Goal: Obtain resource: Download file/media

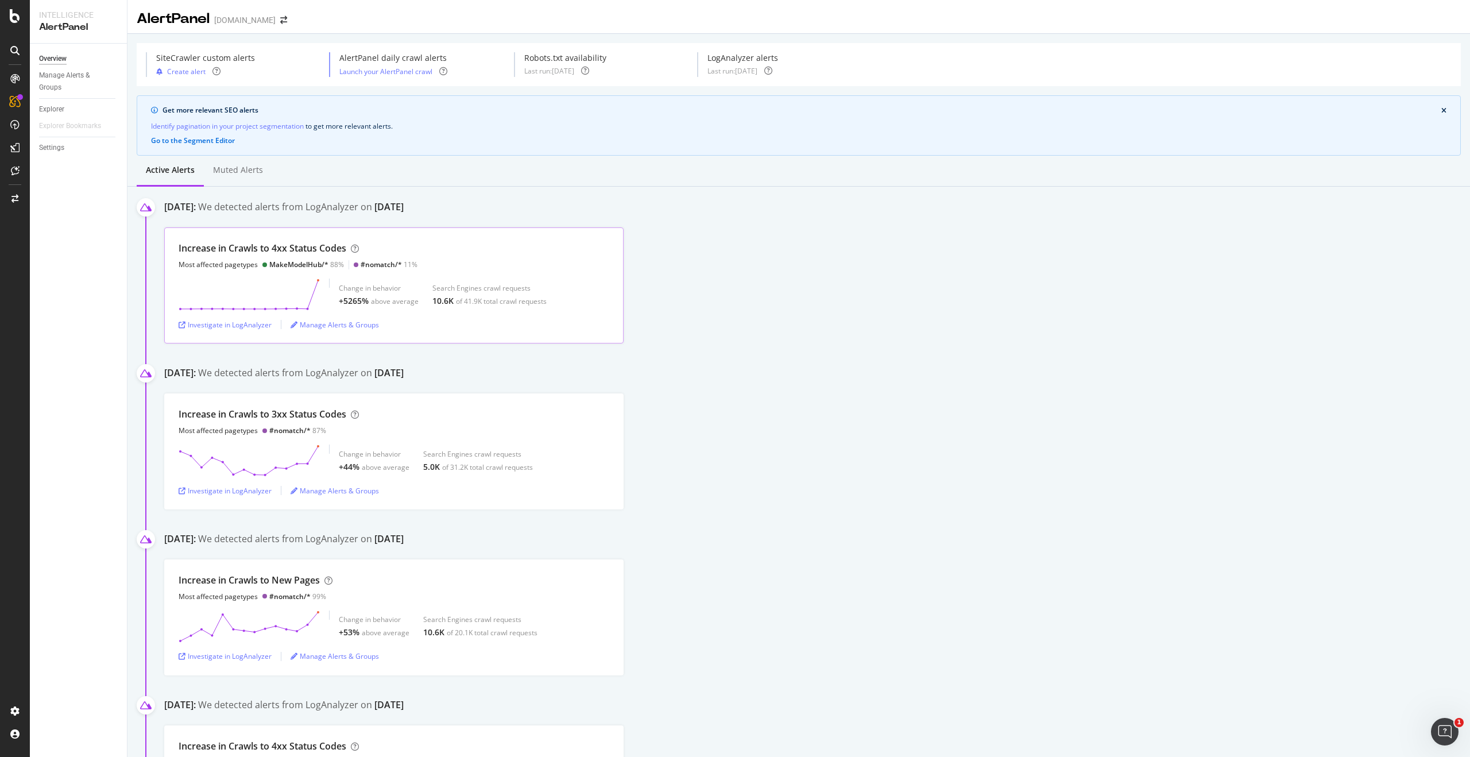
click at [321, 284] on div "Change in behavior +5265% above average Search Engines crawl requests 10.6K of …" at bounding box center [394, 295] width 431 height 32
click at [253, 320] on div "Investigate in LogAnalyzer" at bounding box center [225, 325] width 93 height 10
click at [306, 253] on div "Increase in Crawls to 4xx Status Codes" at bounding box center [263, 248] width 168 height 13
click at [221, 328] on div "Investigate in LogAnalyzer" at bounding box center [225, 325] width 93 height 10
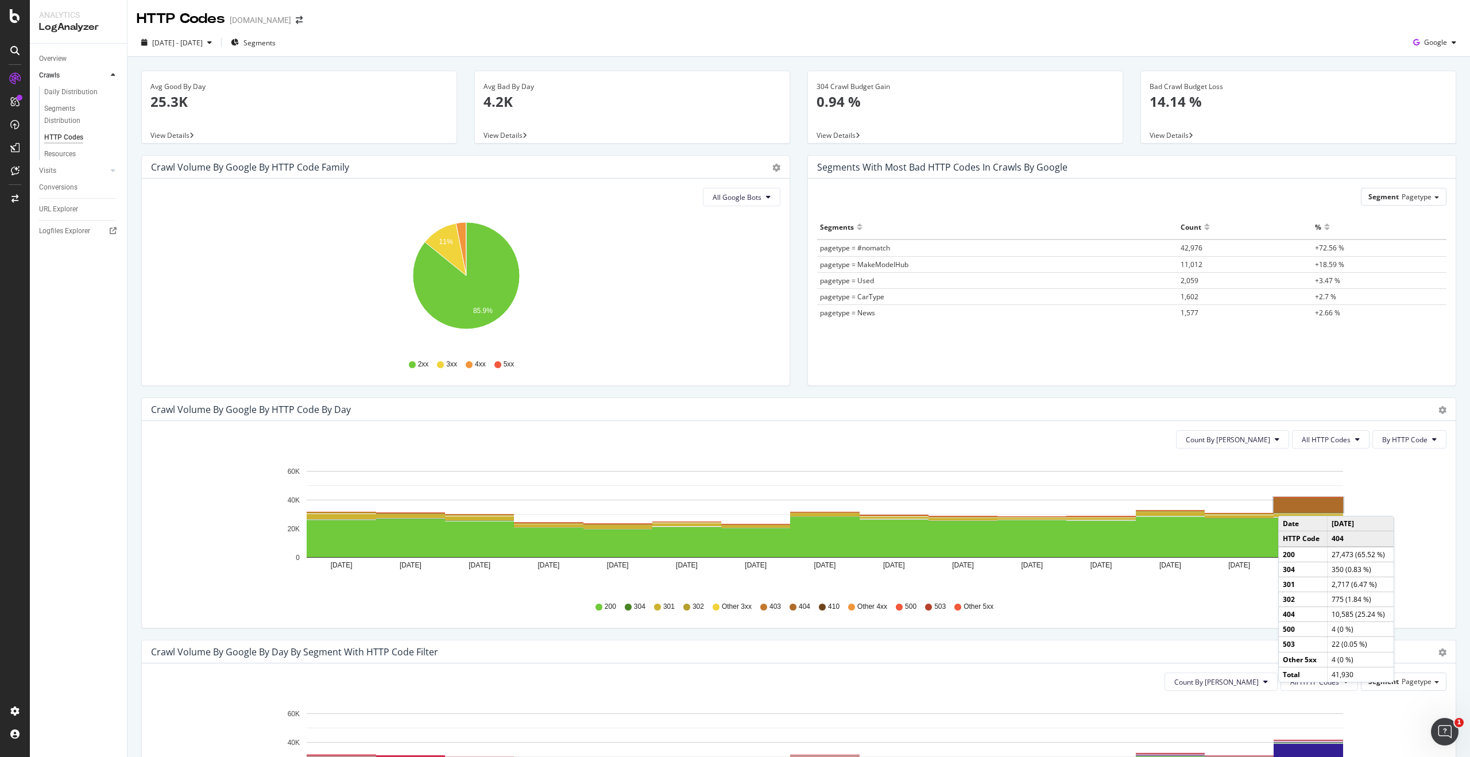
click at [1290, 504] on rect "A chart." at bounding box center [1308, 504] width 69 height 15
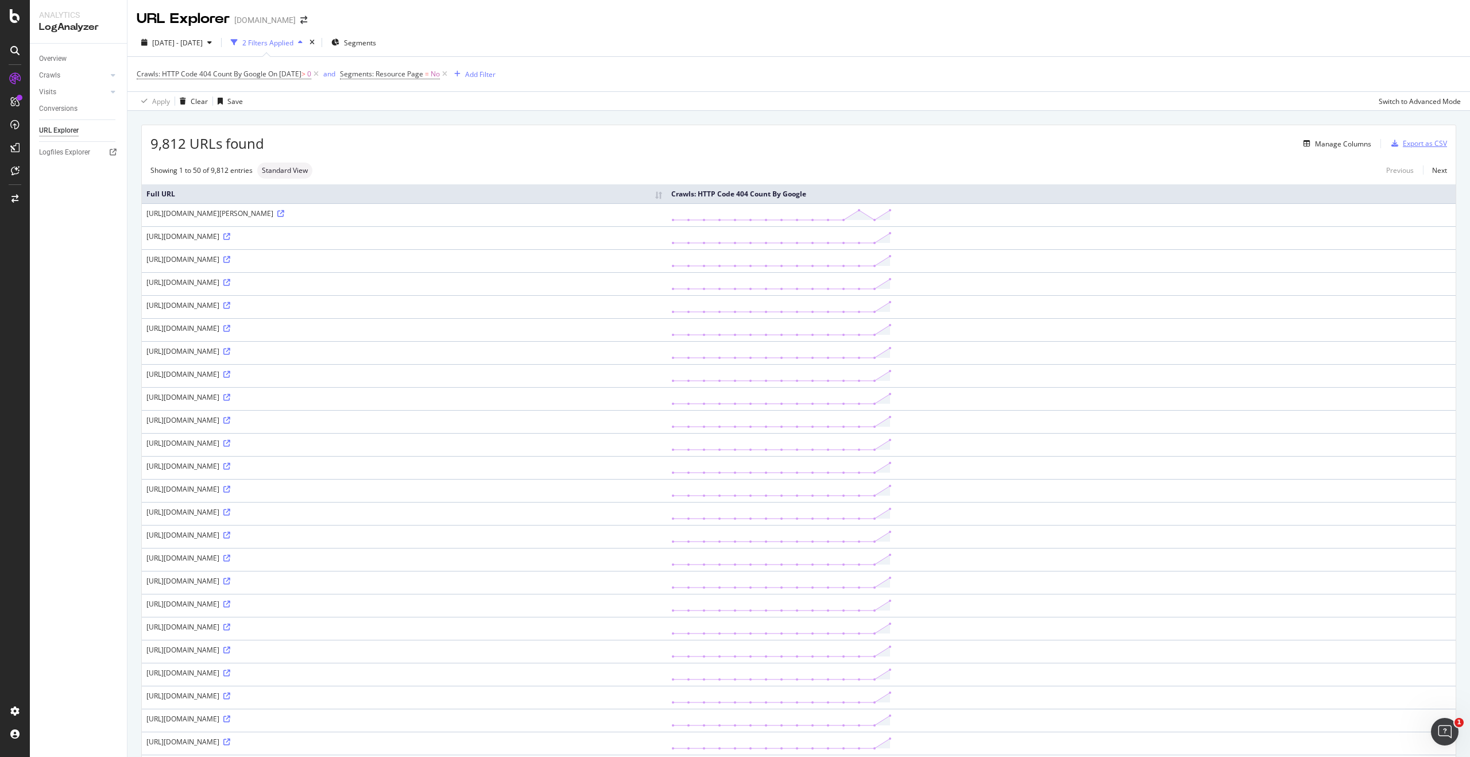
click at [1417, 146] on div "Export as CSV" at bounding box center [1425, 143] width 44 height 10
click at [1411, 145] on div "Export as CSV" at bounding box center [1425, 143] width 44 height 10
click at [1417, 141] on div "Export as CSV" at bounding box center [1425, 143] width 44 height 10
click at [1430, 144] on div "Export as CSV" at bounding box center [1425, 143] width 44 height 10
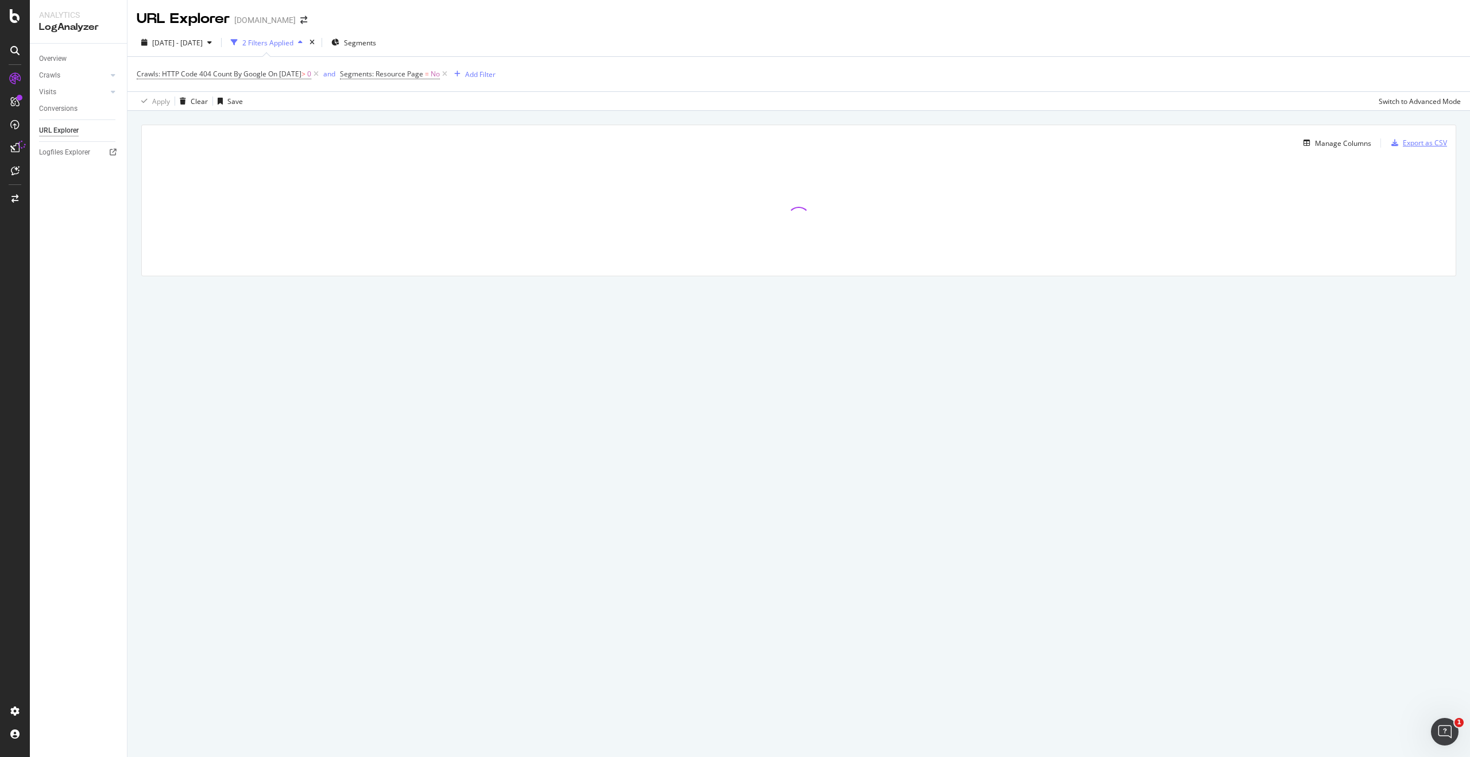
click at [1421, 145] on div "Export as CSV" at bounding box center [1425, 143] width 44 height 10
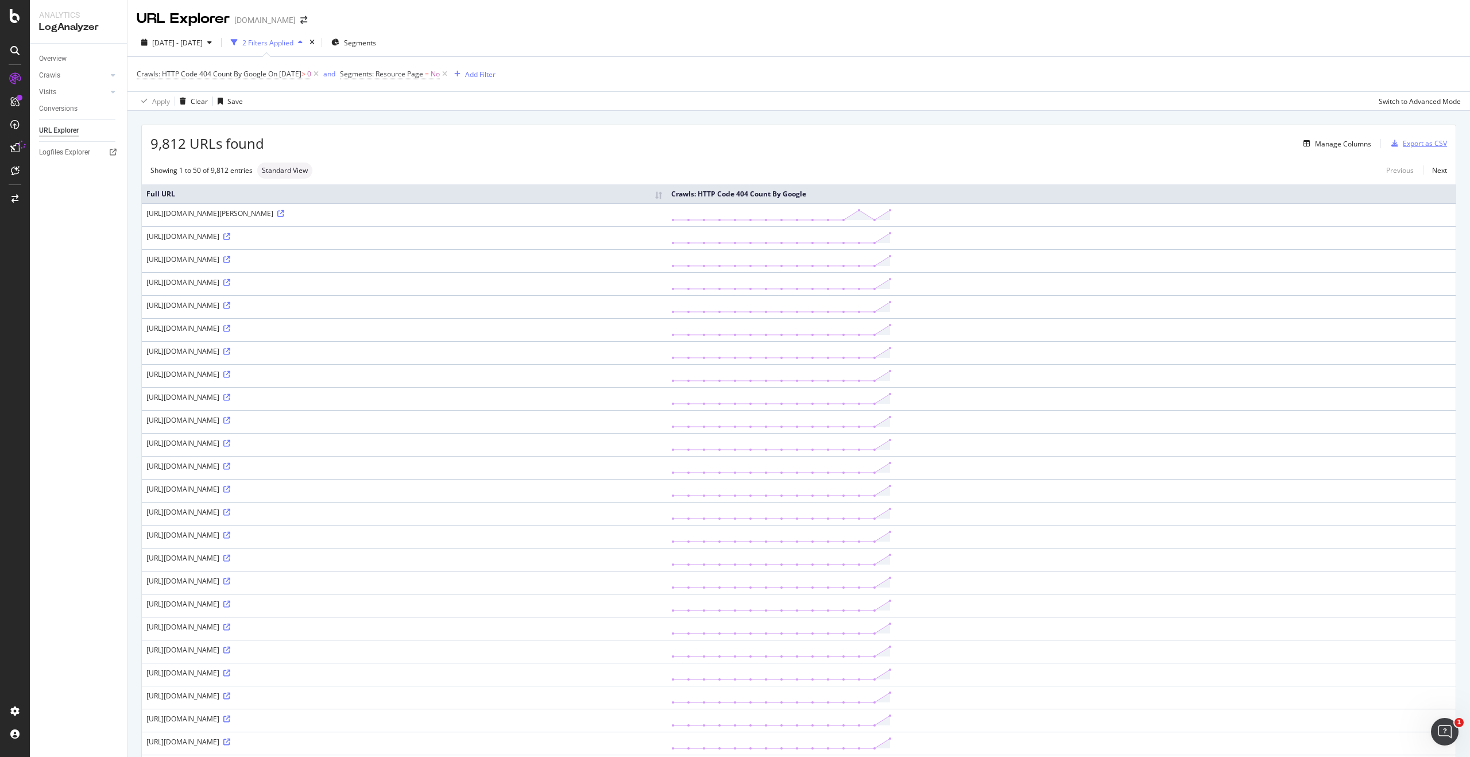
click at [1405, 141] on div "Export as CSV" at bounding box center [1425, 143] width 44 height 10
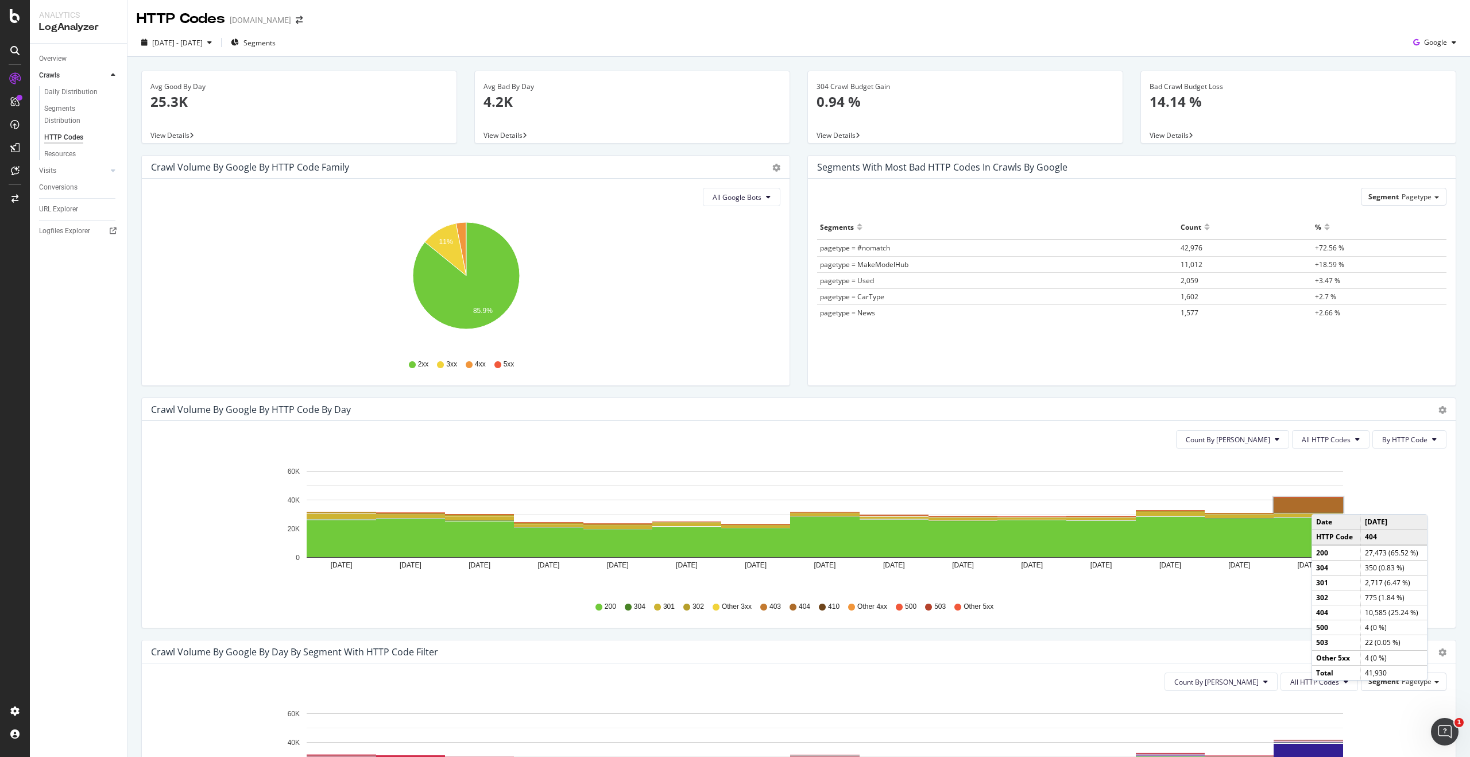
click at [1323, 502] on rect "A chart." at bounding box center [1308, 504] width 69 height 15
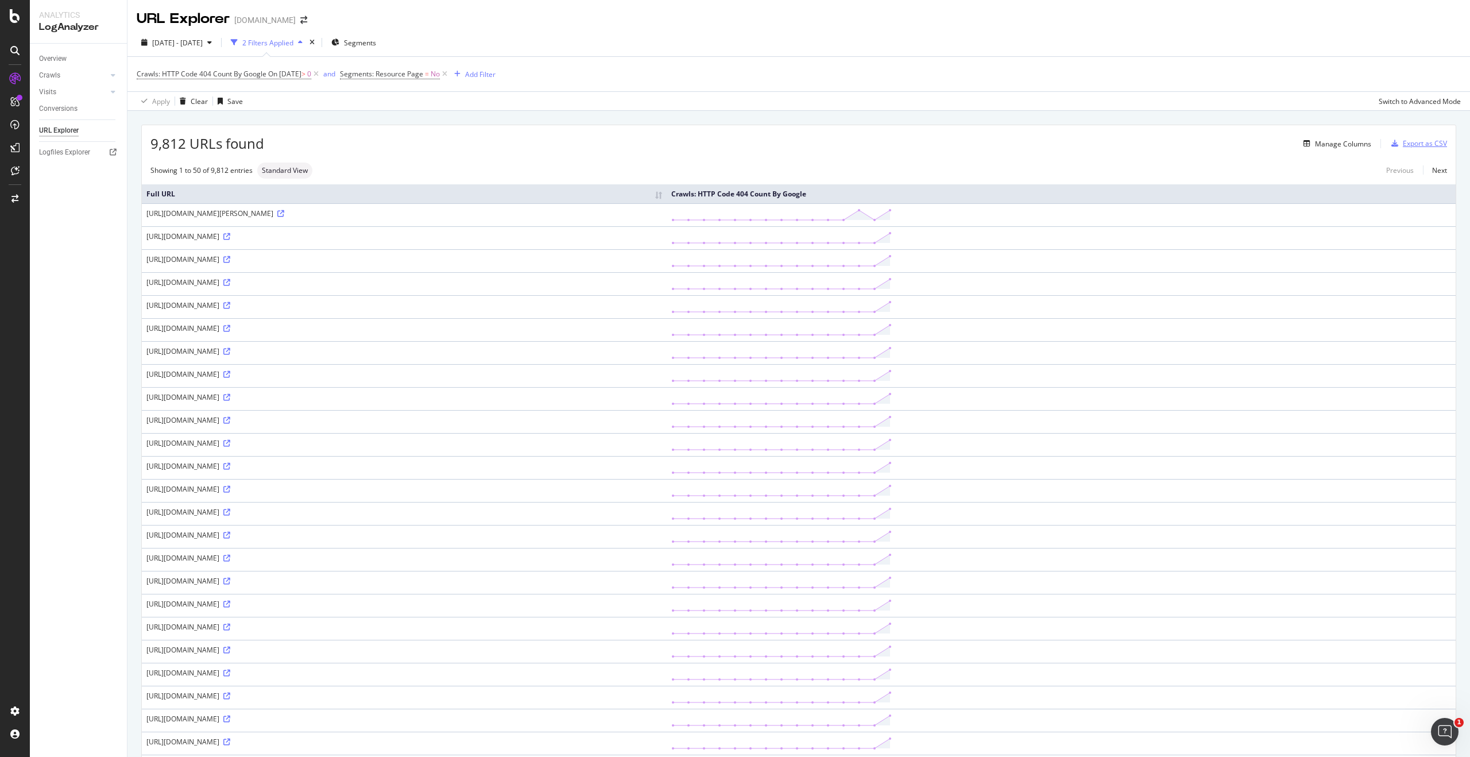
click at [1428, 146] on div "Export as CSV" at bounding box center [1425, 143] width 44 height 10
